Goal: Complete Application Form: Complete application form

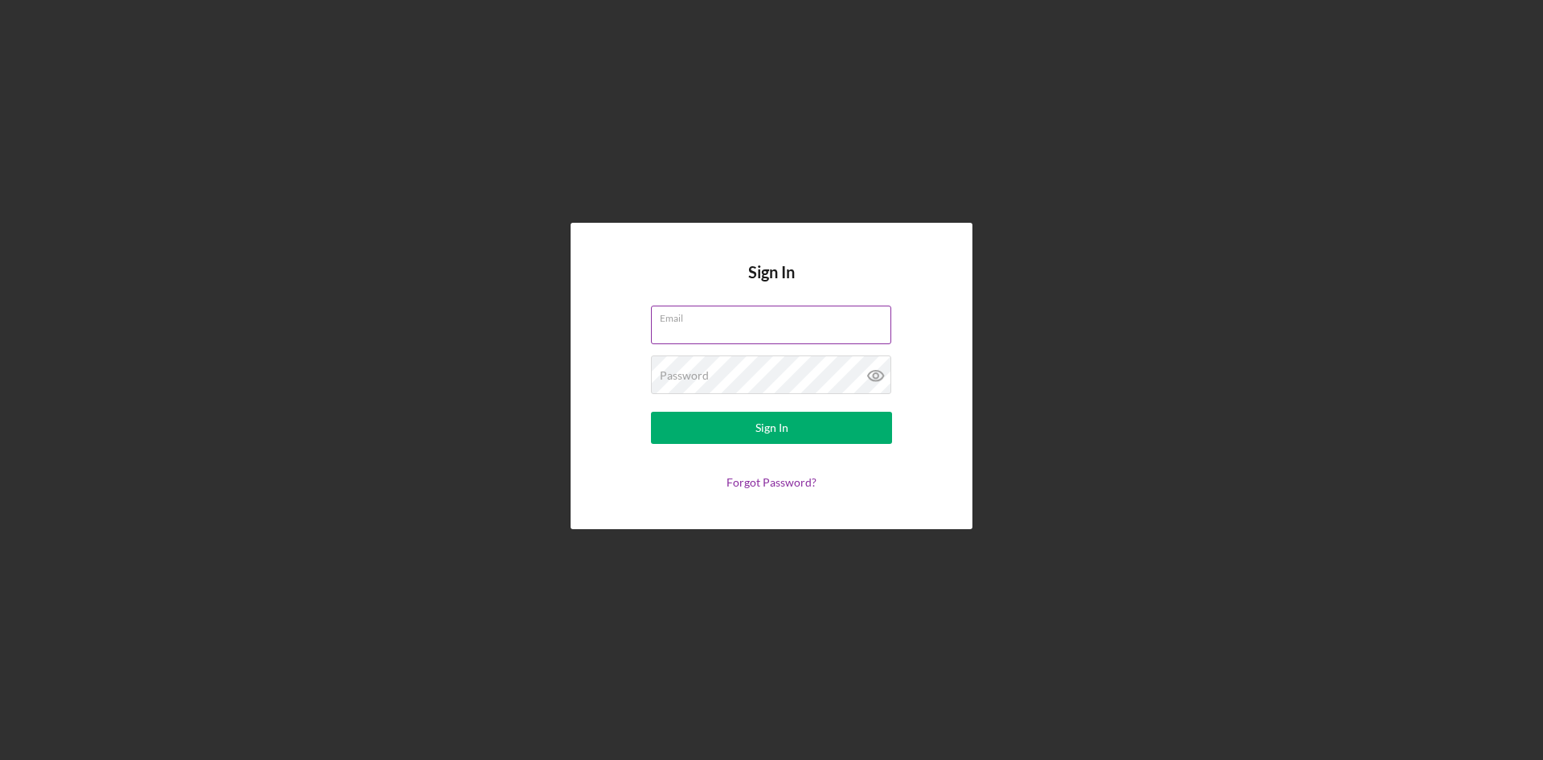
type input "[EMAIL_ADDRESS][DOMAIN_NAME]"
click at [709, 373] on div "Password Required" at bounding box center [771, 375] width 241 height 40
click at [761, 417] on div "Sign In" at bounding box center [772, 428] width 33 height 32
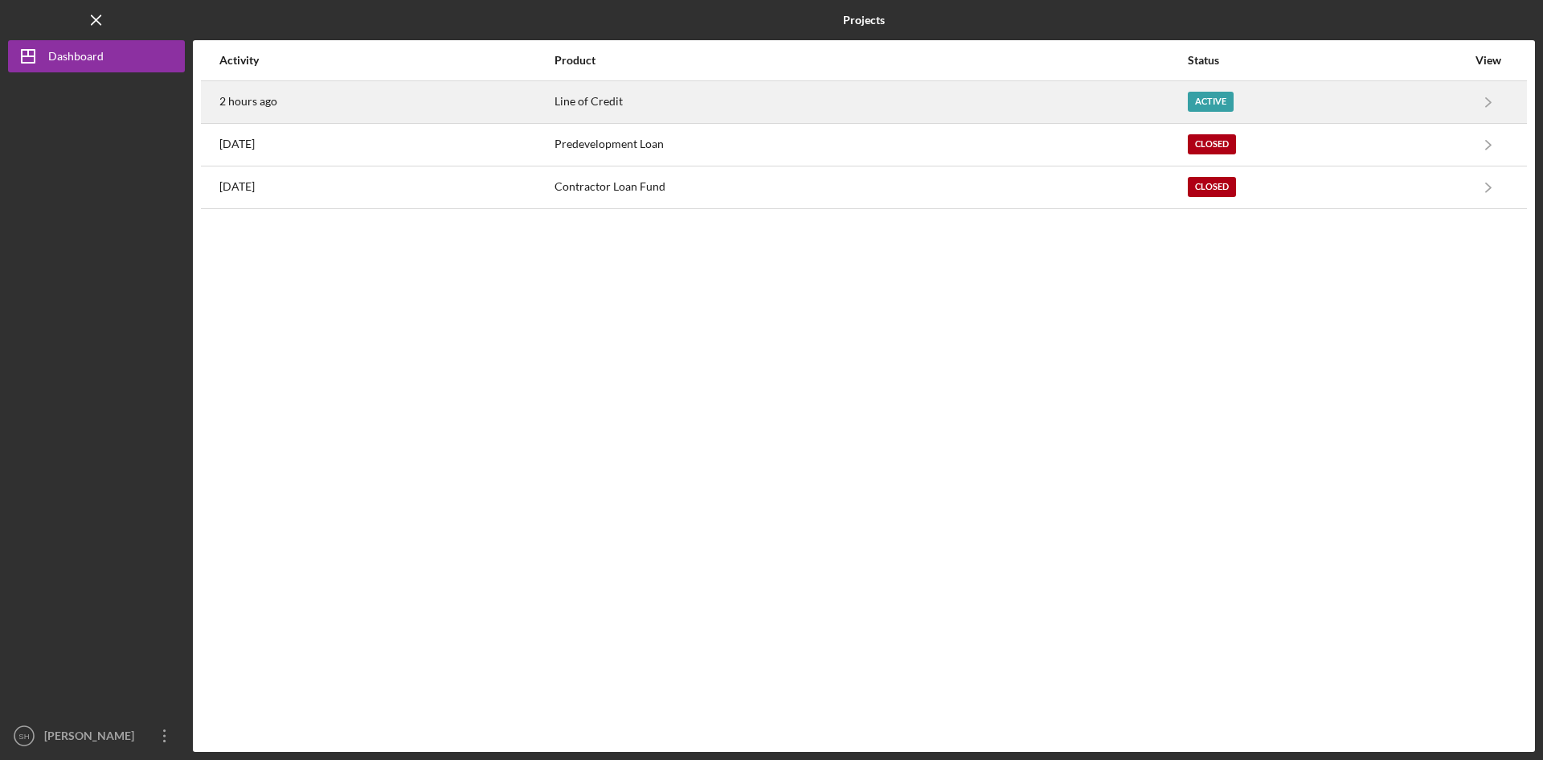
click at [1195, 96] on div "Active" at bounding box center [1211, 102] width 46 height 20
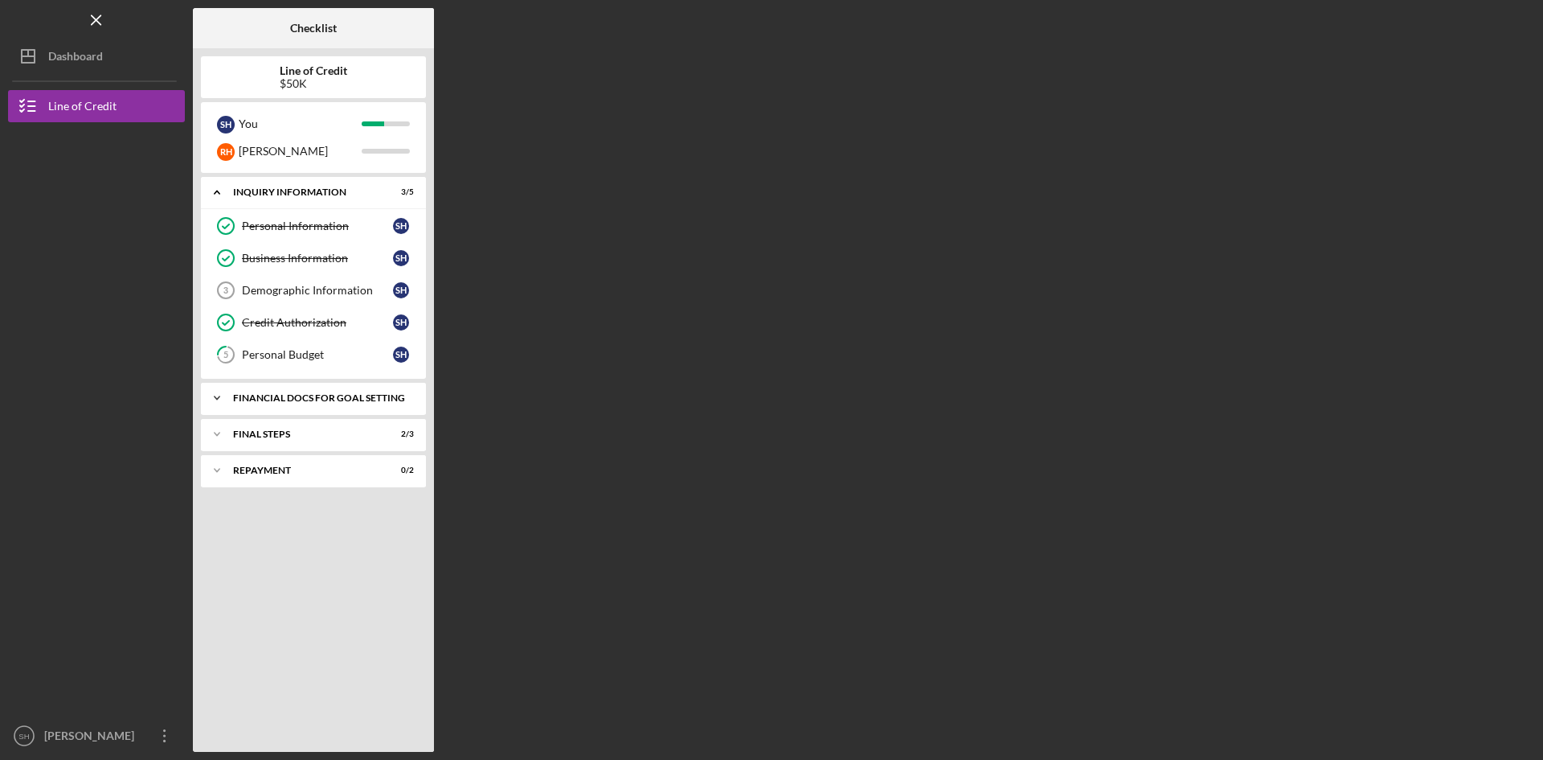
click at [390, 392] on div "Icon/Expander Financial Docs for Goal Setting 4 / 9" at bounding box center [313, 398] width 225 height 32
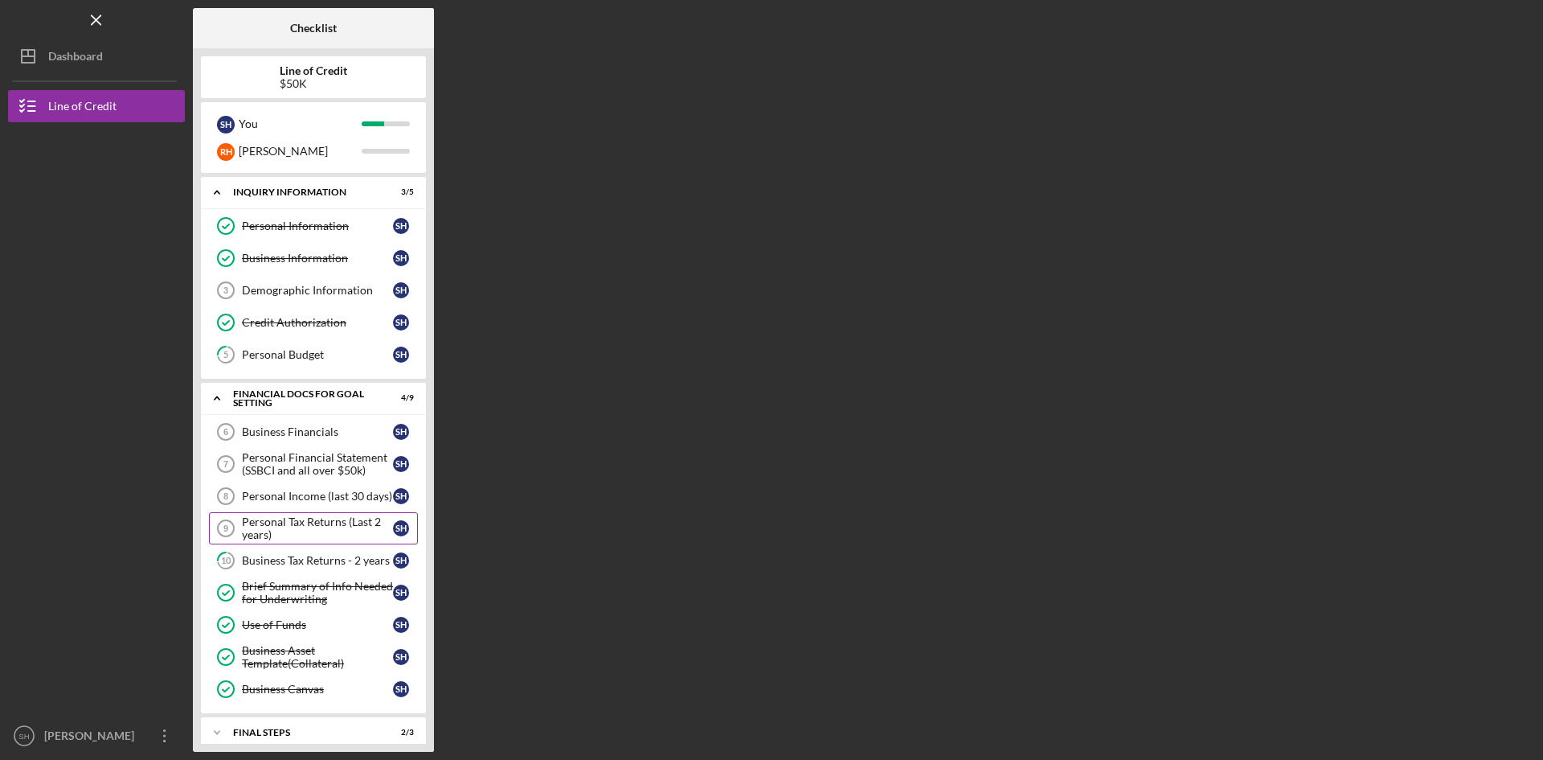
click at [305, 519] on div "Personal Tax Returns (Last 2 years)" at bounding box center [317, 528] width 151 height 26
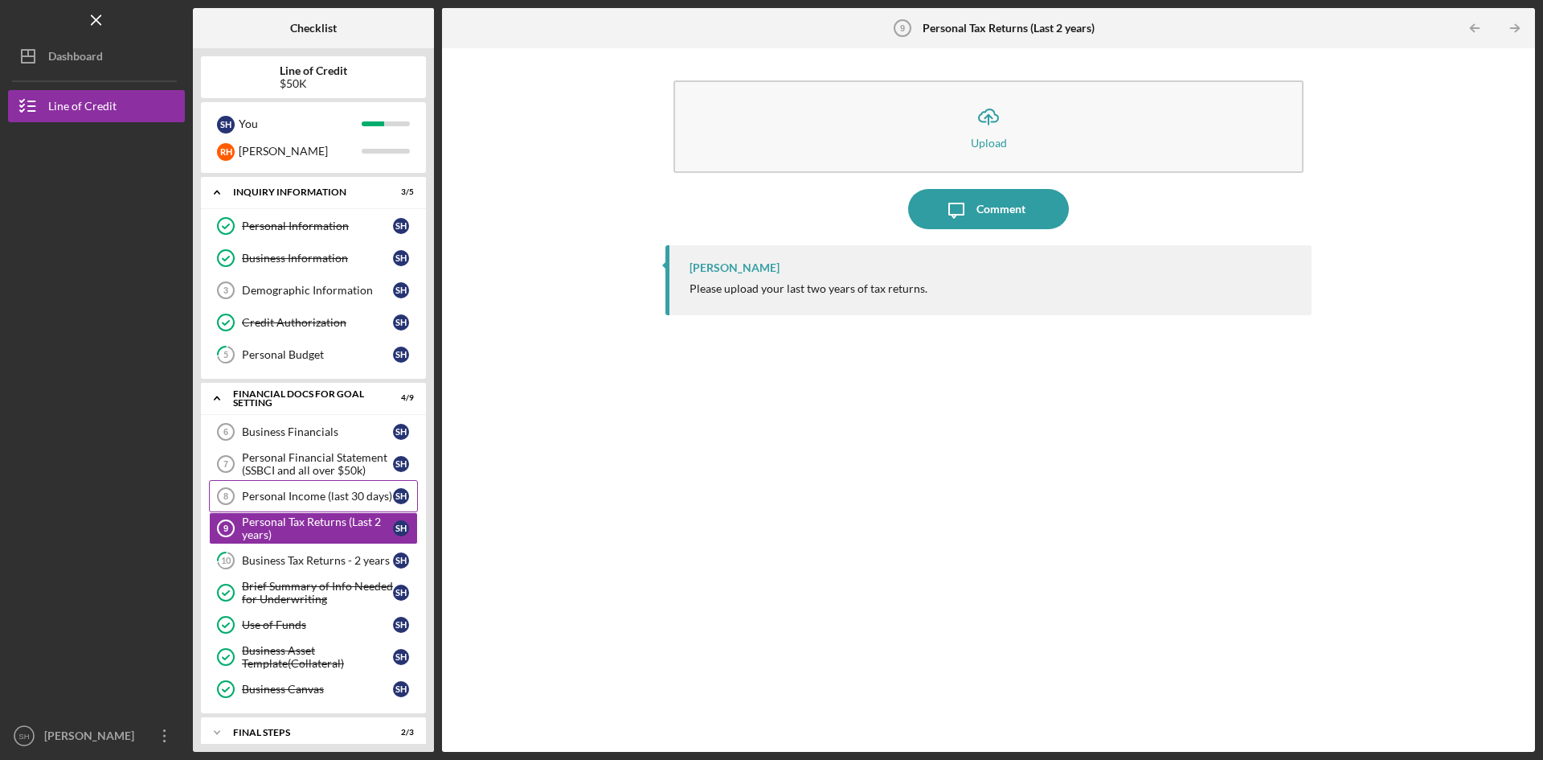
drag, startPoint x: 584, startPoint y: 8, endPoint x: 318, endPoint y: 491, distance: 551.1
click at [318, 491] on div "Personal Income (last 30 days)" at bounding box center [317, 496] width 151 height 13
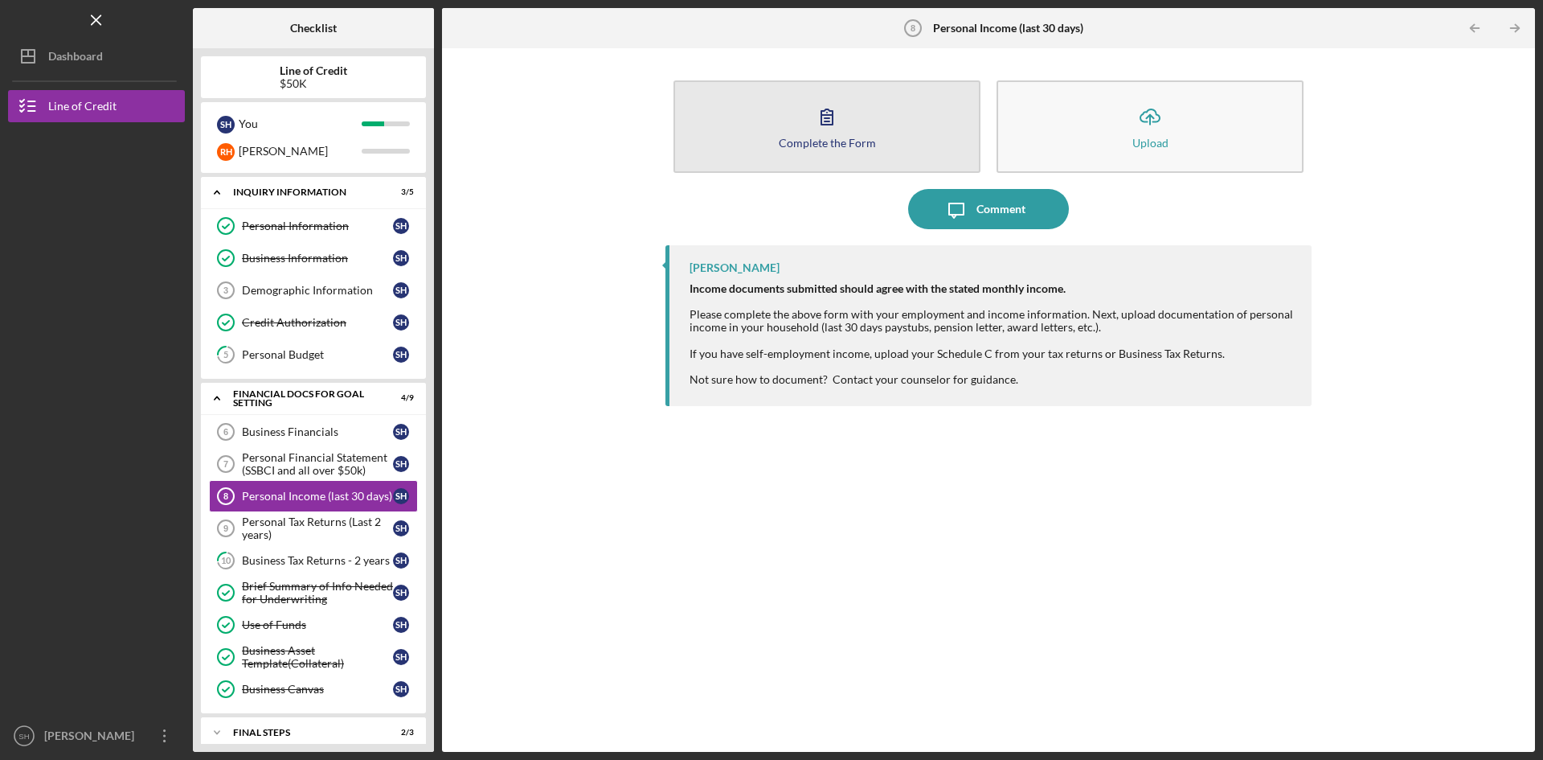
click at [811, 121] on icon "button" at bounding box center [827, 116] width 40 height 40
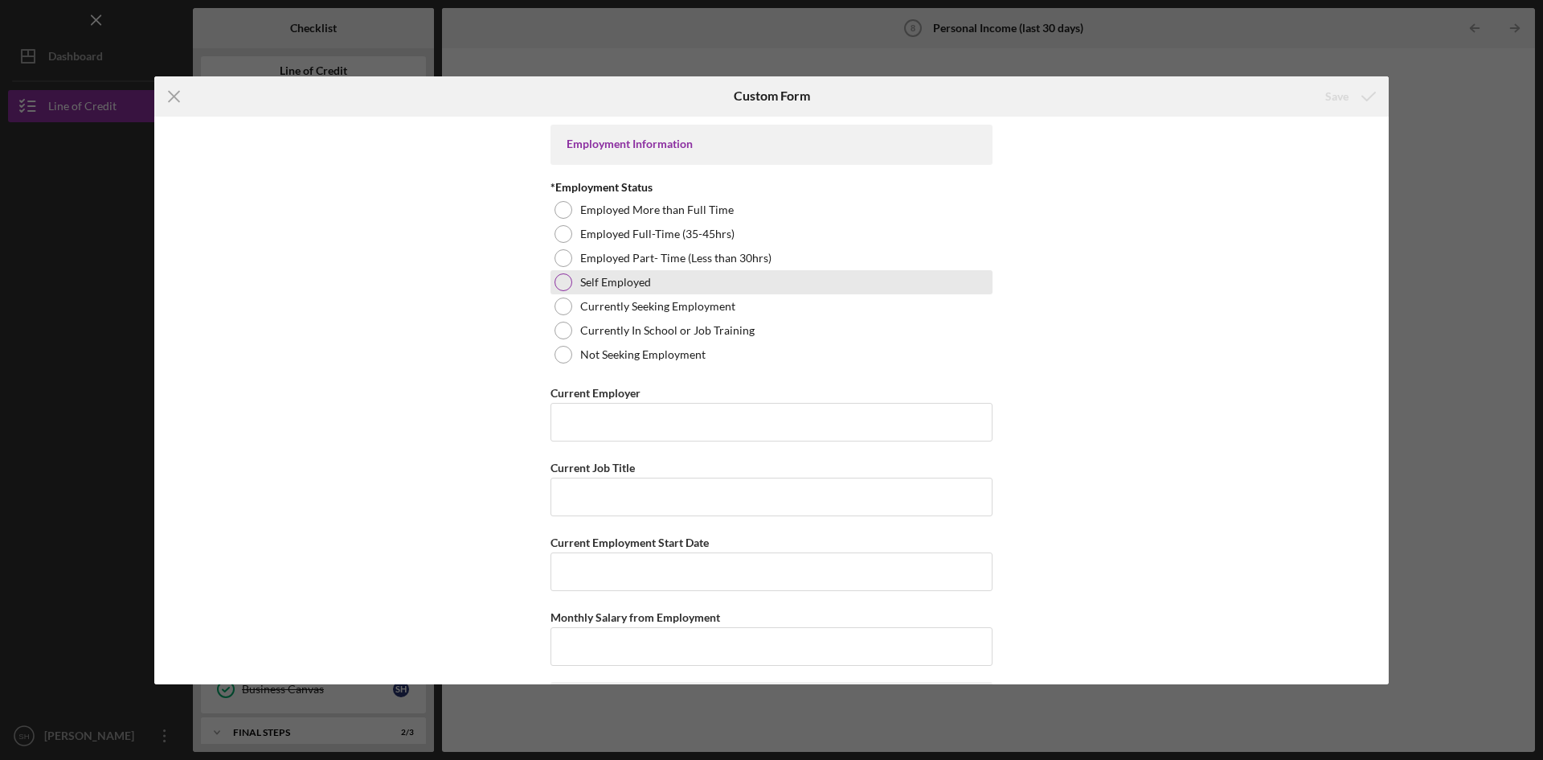
click at [558, 277] on div at bounding box center [564, 282] width 18 height 18
drag, startPoint x: 1390, startPoint y: 145, endPoint x: 1382, endPoint y: 228, distance: 84.0
click at [1382, 264] on div "Icon/Menu Close Custom Form Save Employment Information *Employment Status Empl…" at bounding box center [771, 380] width 1543 height 760
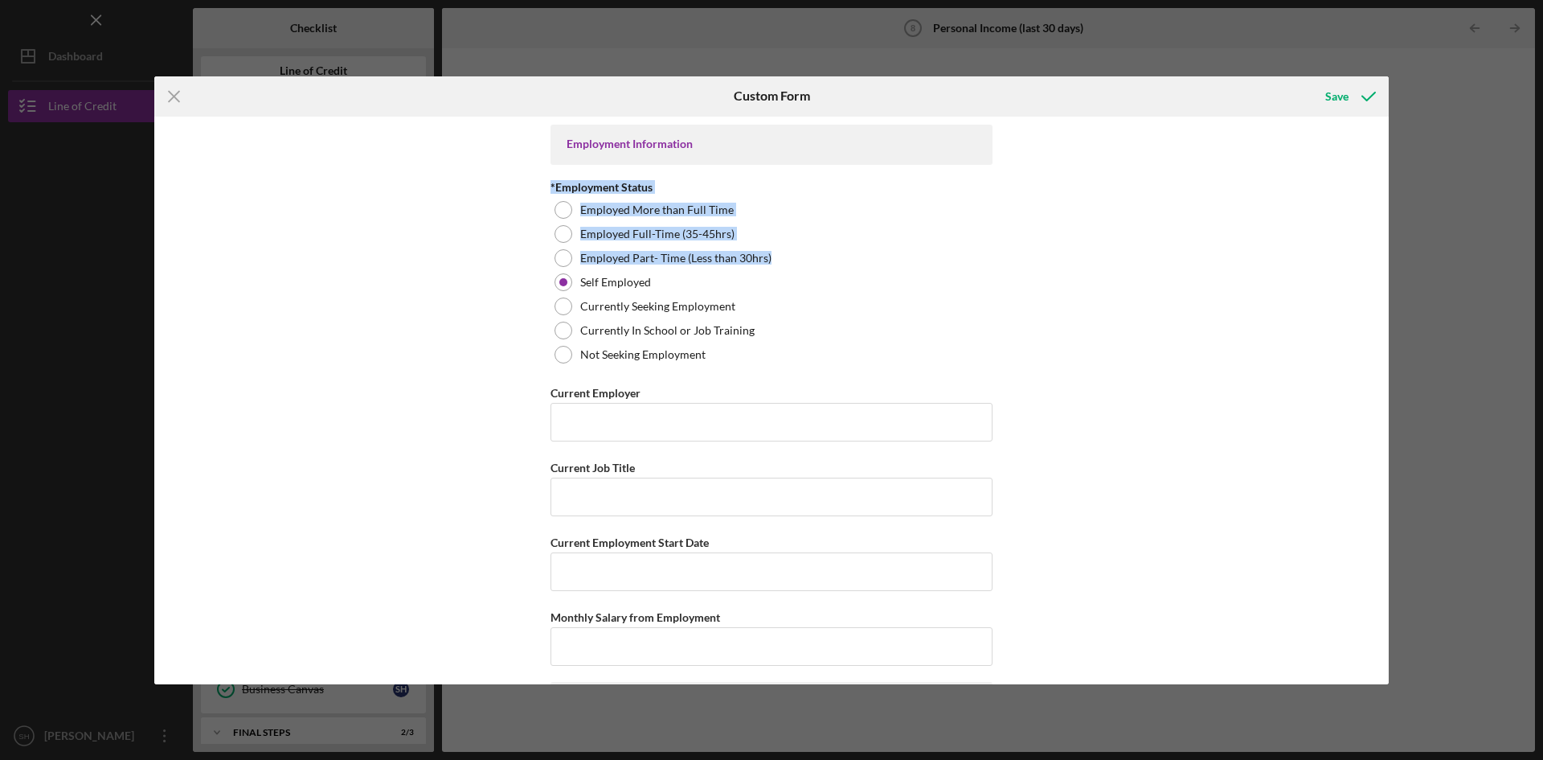
click at [1260, 199] on div "Employment Information *Employment Status Employed More than Full Time Employed…" at bounding box center [771, 401] width 1235 height 568
drag, startPoint x: 1390, startPoint y: 127, endPoint x: 1383, endPoint y: 177, distance: 50.4
click at [1383, 177] on div "Icon/Menu Close Custom Form Save Employment Information *Employment Status Empl…" at bounding box center [771, 380] width 1543 height 760
click at [686, 421] on input "Current Employer" at bounding box center [772, 422] width 442 height 39
type input "SHR Builders Inc"
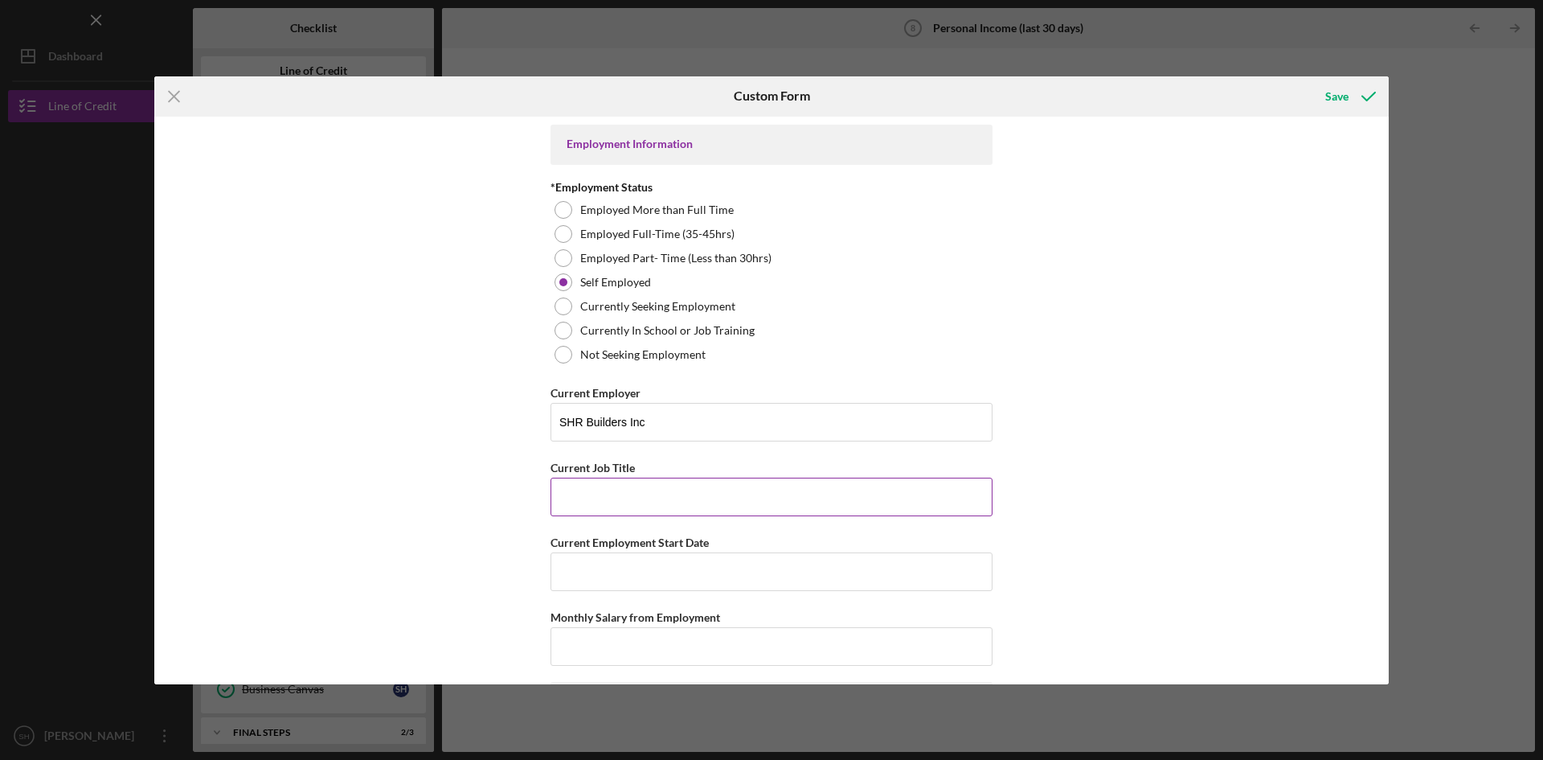
click at [621, 493] on input "Current Job Title" at bounding box center [772, 496] width 442 height 39
type input "Vice-President"
click at [652, 563] on input "Current Employment Start Date" at bounding box center [772, 571] width 442 height 39
click at [597, 572] on input "07/23/23012" at bounding box center [772, 571] width 442 height 39
drag, startPoint x: 590, startPoint y: 570, endPoint x: 805, endPoint y: 597, distance: 217.2
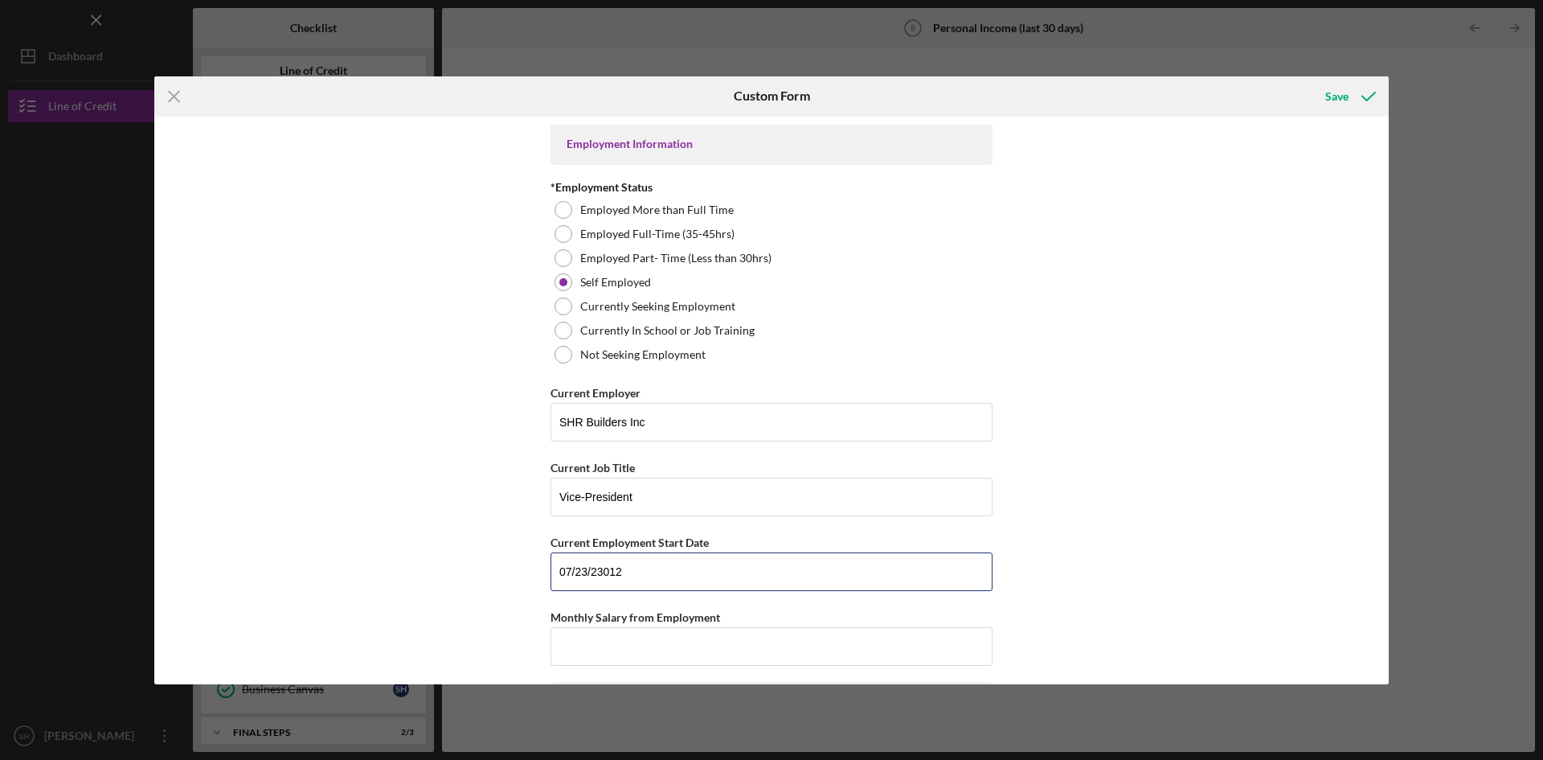
type input "[DATE]"
drag, startPoint x: 1389, startPoint y: 319, endPoint x: 1383, endPoint y: 371, distance: 51.8
click at [1383, 371] on div "Icon/Menu Close Custom Form Save Employment Information *Employment Status Empl…" at bounding box center [771, 380] width 1543 height 760
click at [1079, 350] on div "Employment Information *Employment Status Employed More than Full Time Employed…" at bounding box center [771, 401] width 1235 height 568
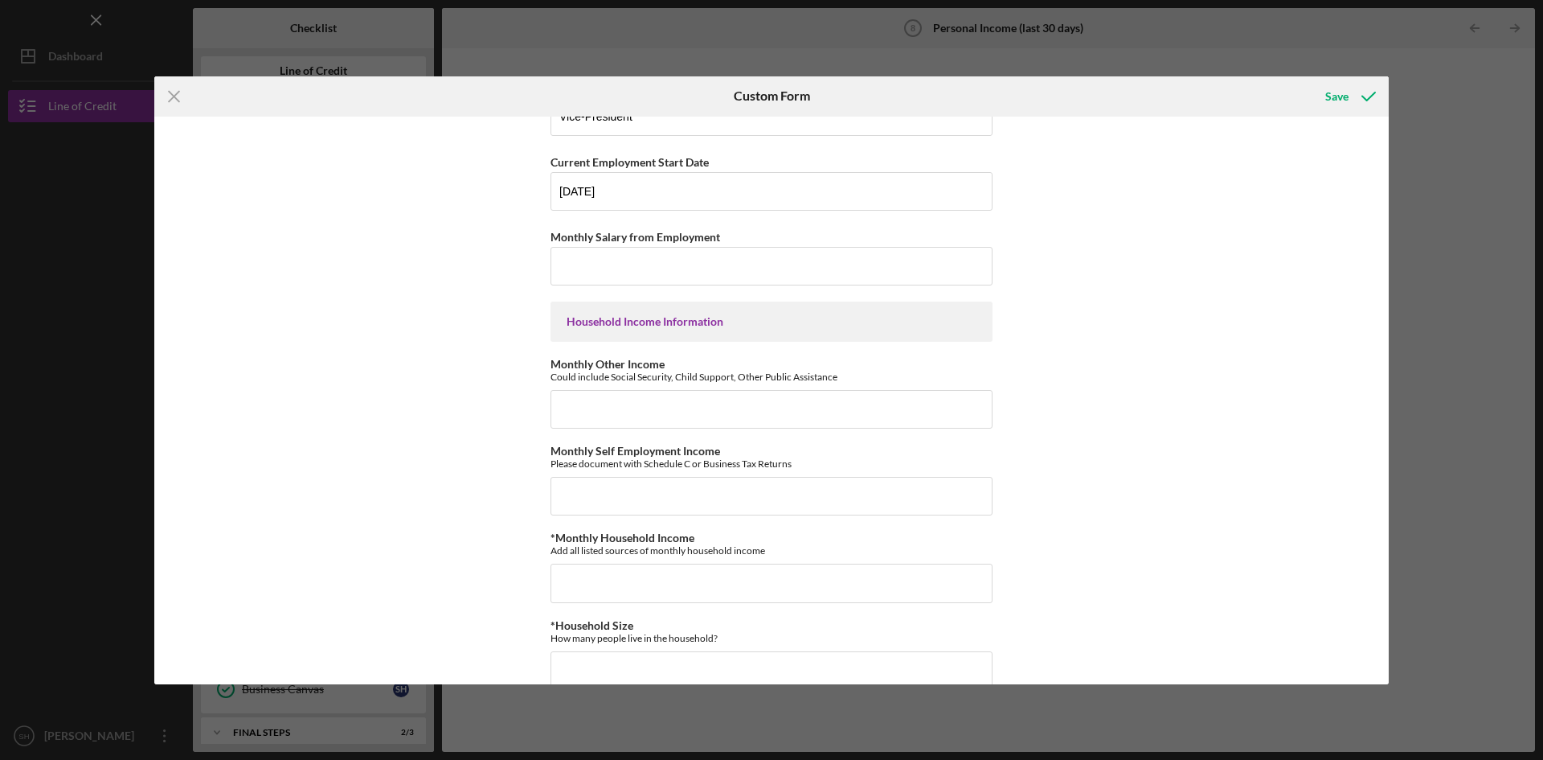
scroll to position [391, 0]
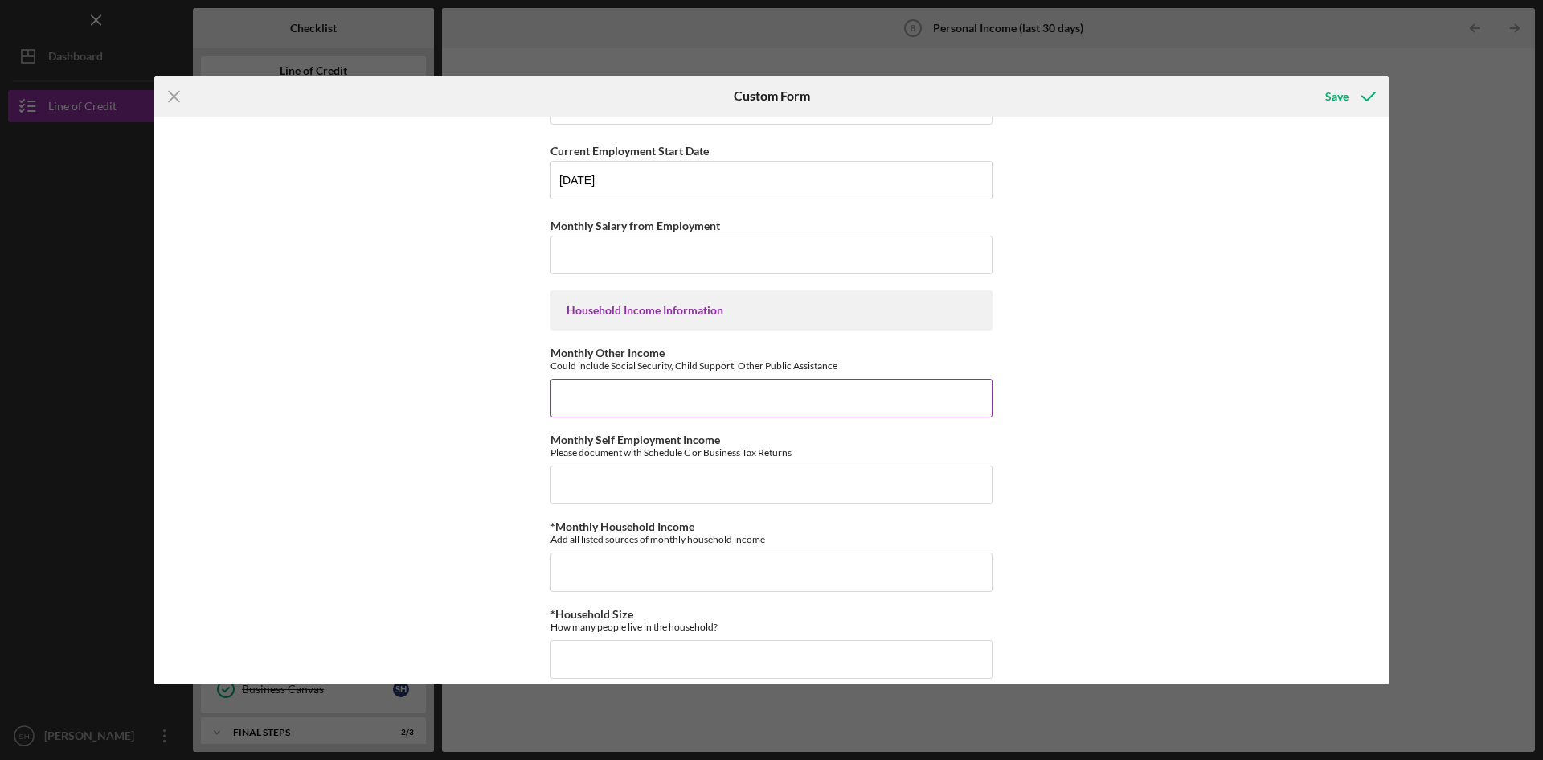
click at [631, 400] on input "Monthly Other Income" at bounding box center [772, 398] width 442 height 39
type input "$904"
click at [613, 484] on input "Monthly Self Employment Income" at bounding box center [772, 484] width 442 height 39
type input "$700"
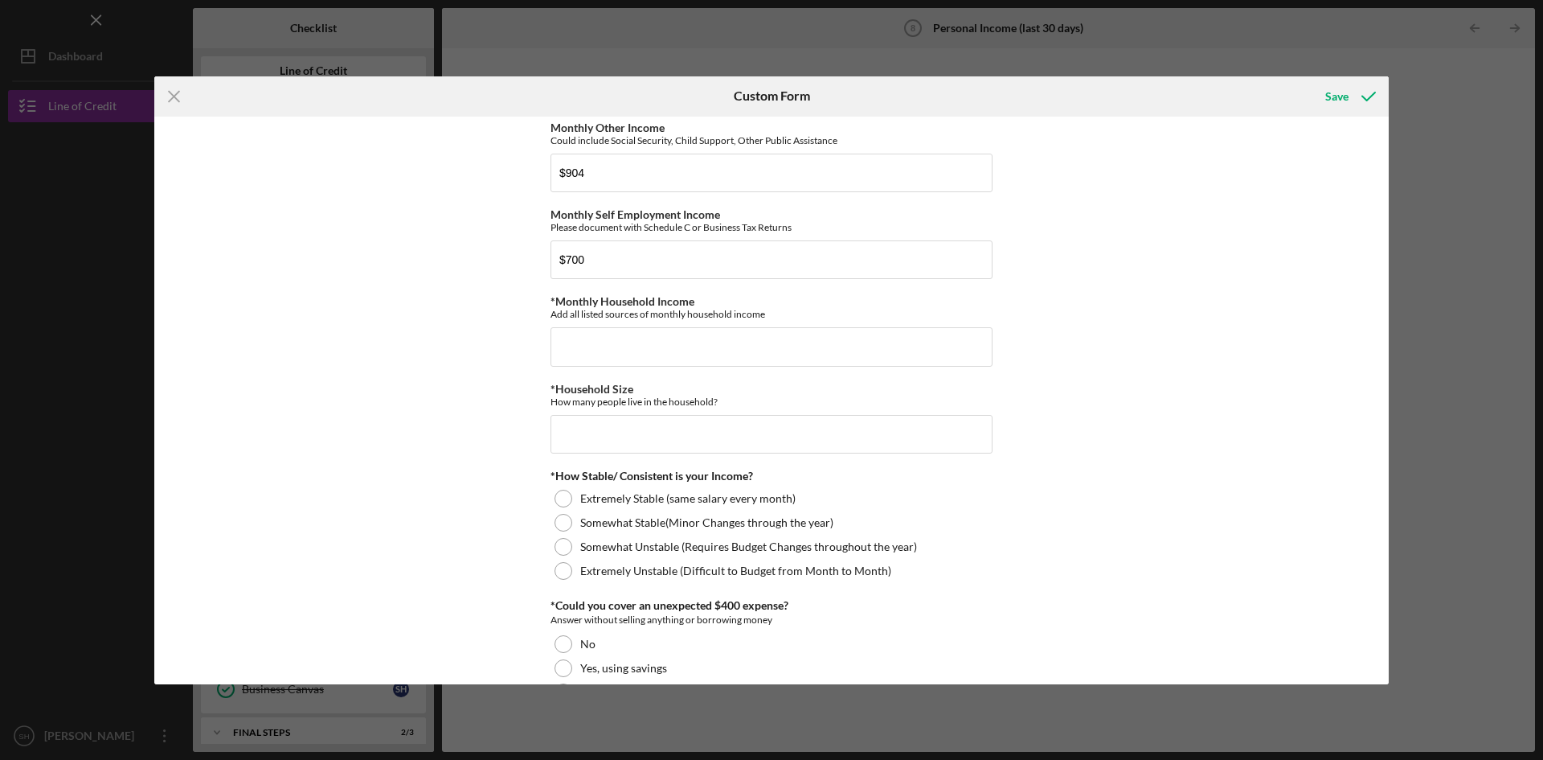
scroll to position [632, 0]
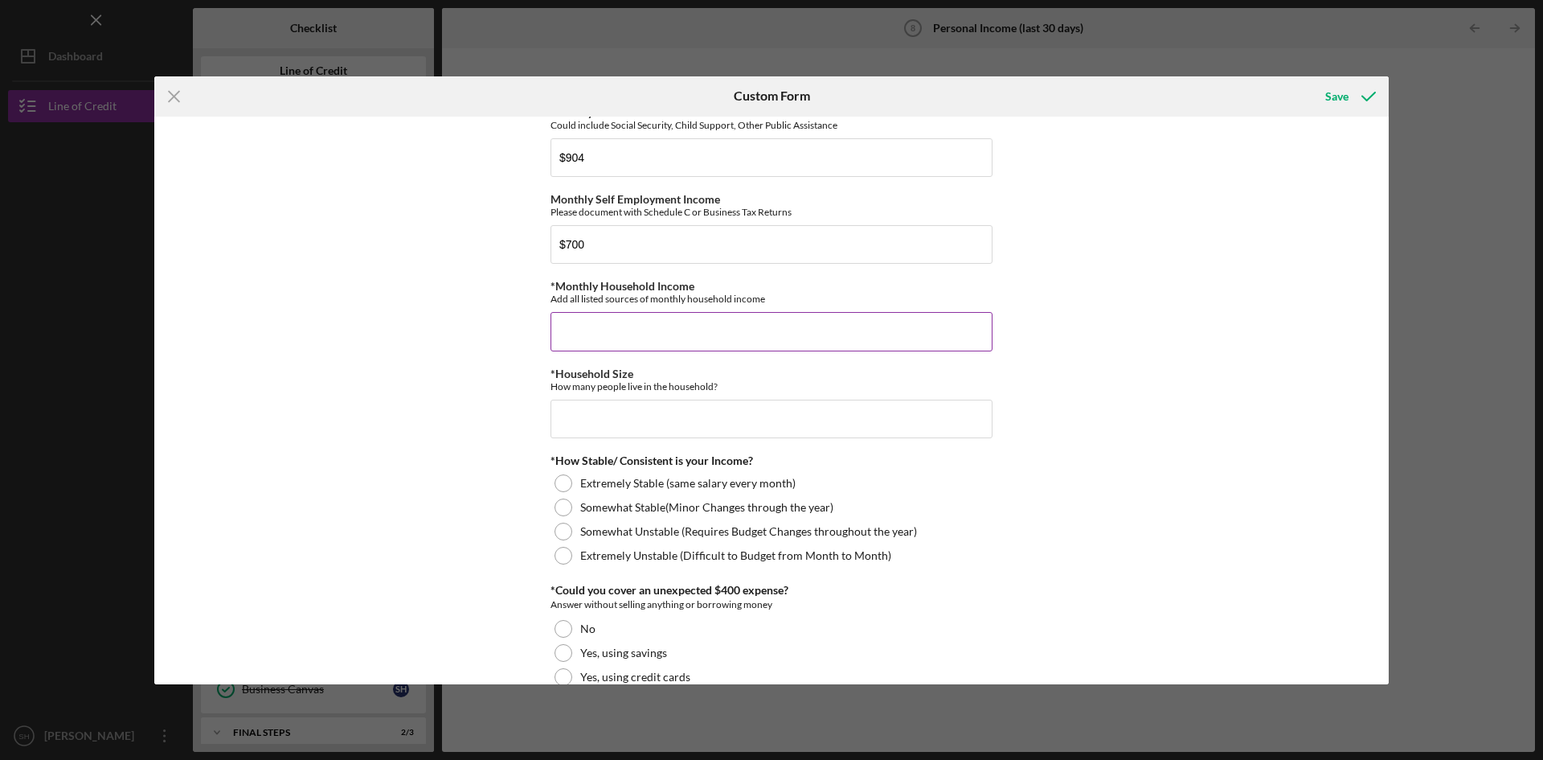
click at [609, 323] on input "*Monthly Household Income" at bounding box center [772, 331] width 442 height 39
type input "$7,200"
click at [612, 415] on input "*Household Size" at bounding box center [772, 419] width 442 height 39
type input "6"
click at [563, 553] on div at bounding box center [564, 556] width 18 height 18
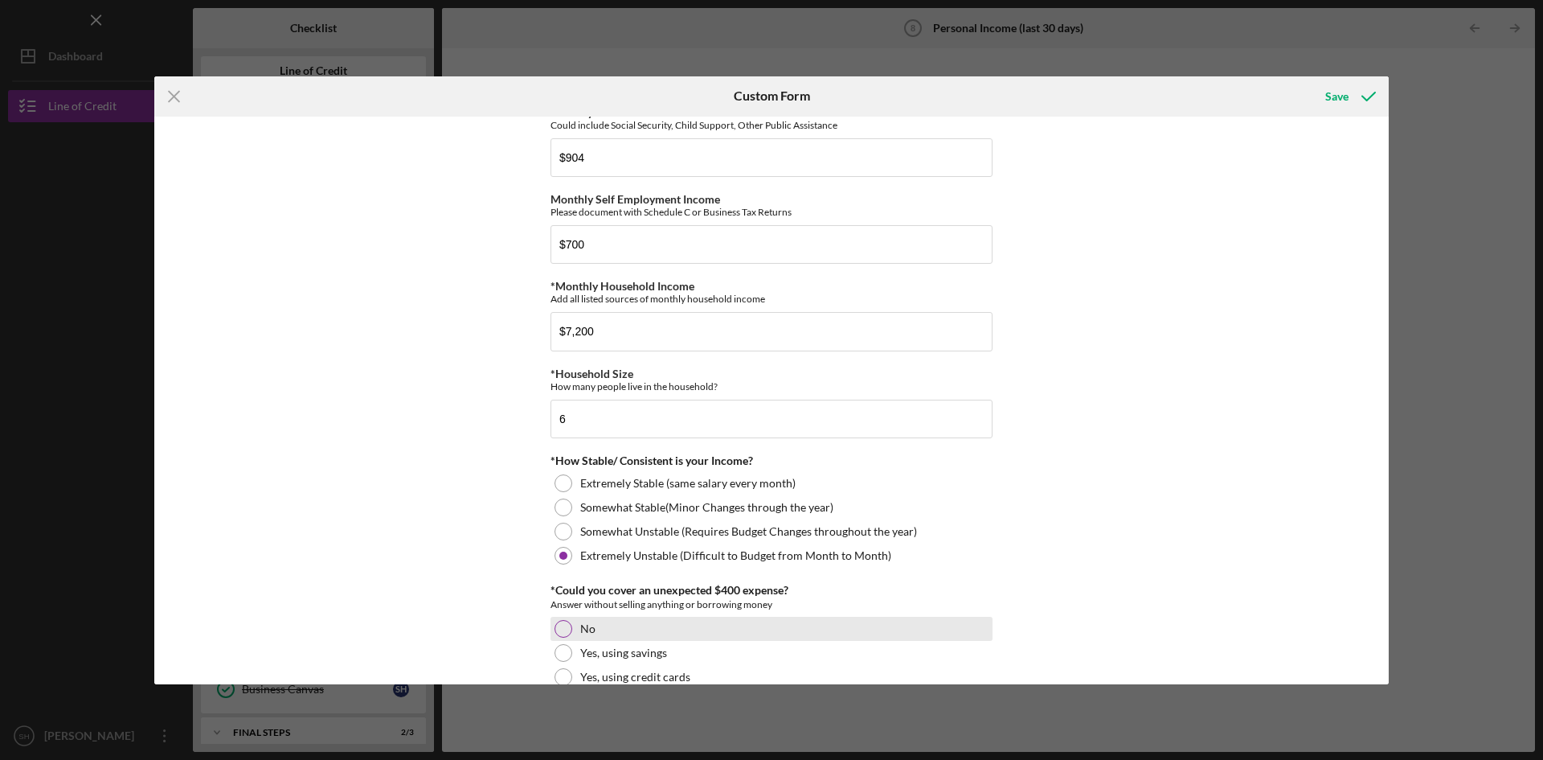
click at [564, 627] on div at bounding box center [564, 629] width 18 height 18
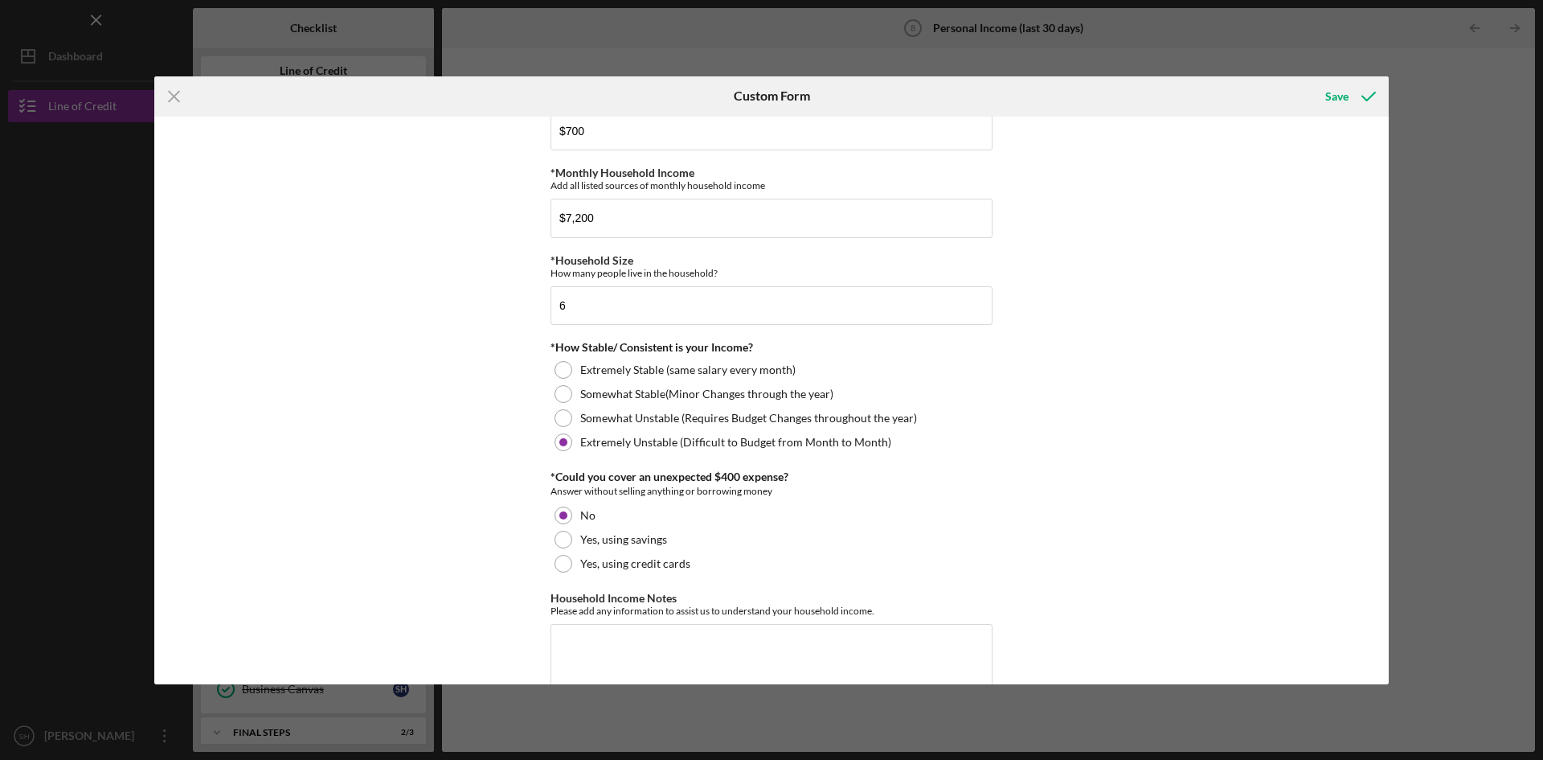
scroll to position [789, 0]
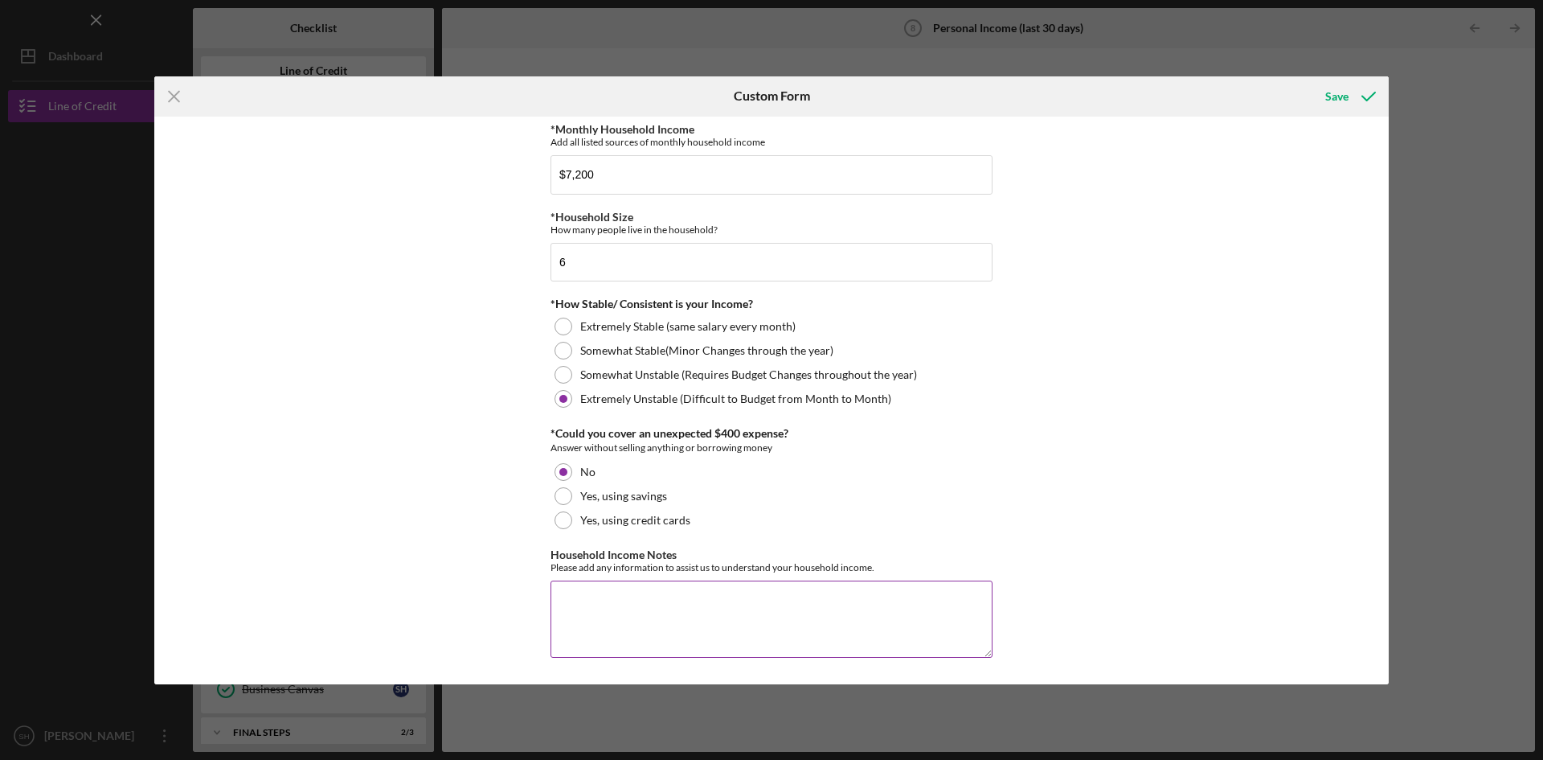
click at [573, 594] on textarea "Household Income Notes" at bounding box center [772, 618] width 442 height 77
type textarea "S"
click at [1337, 96] on div "Save" at bounding box center [1337, 96] width 23 height 32
